Goal: Information Seeking & Learning: Understand process/instructions

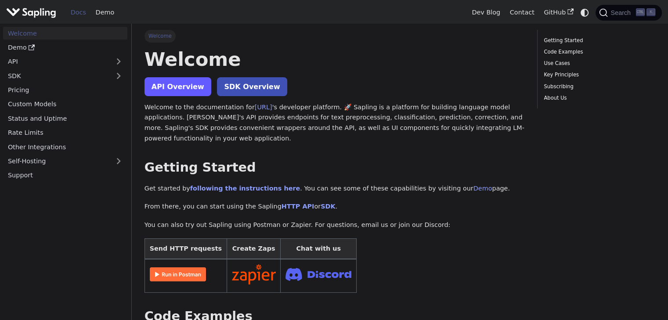
click at [173, 86] on link "API Overview" at bounding box center [178, 86] width 67 height 19
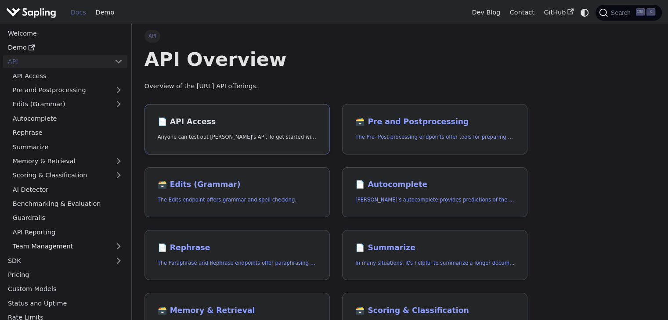
click at [223, 139] on p "Anyone can test out Sapling's API. To get started with the API, simply:" at bounding box center [237, 137] width 159 height 8
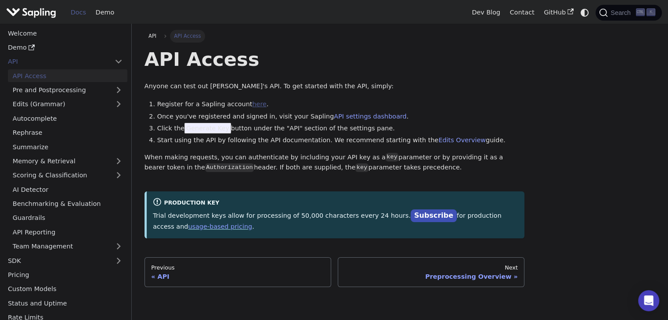
click at [252, 103] on link "here" at bounding box center [259, 104] width 14 height 7
